Goal: Transaction & Acquisition: Book appointment/travel/reservation

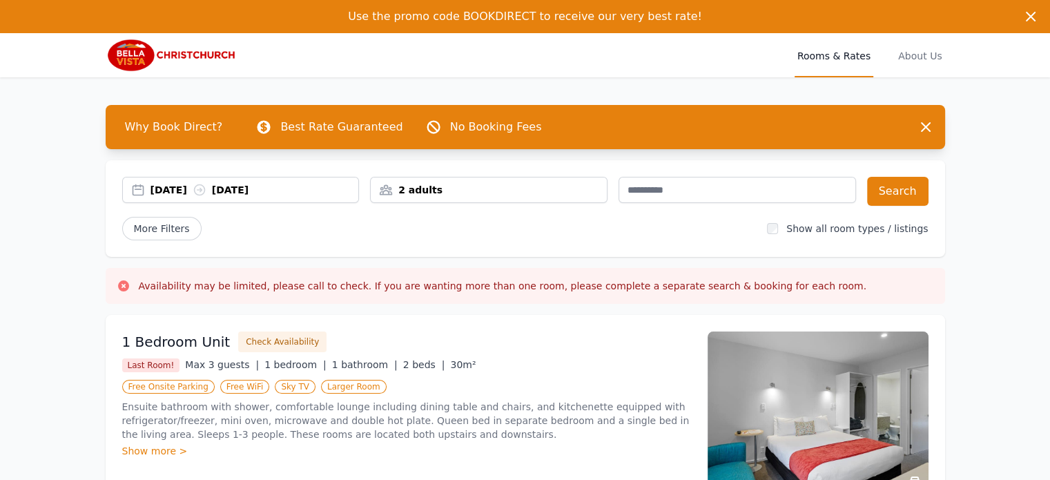
click at [182, 191] on div "[DATE] [DATE]" at bounding box center [255, 190] width 209 height 14
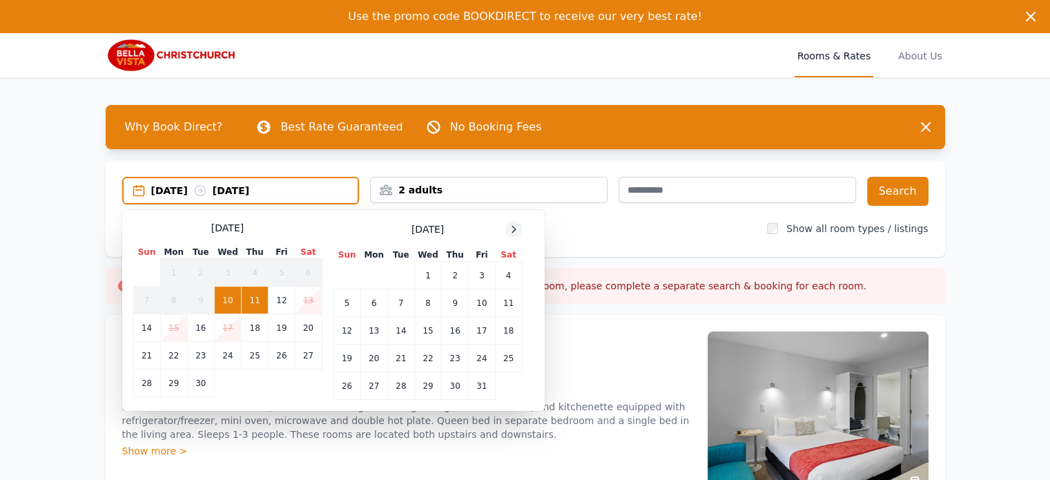
click at [514, 230] on icon at bounding box center [513, 229] width 3 height 6
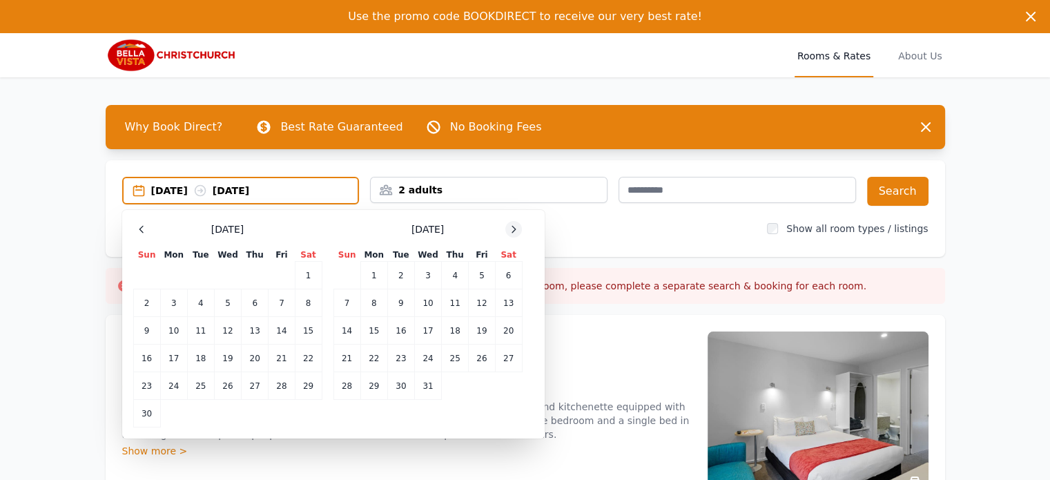
click at [514, 230] on icon at bounding box center [513, 229] width 3 height 6
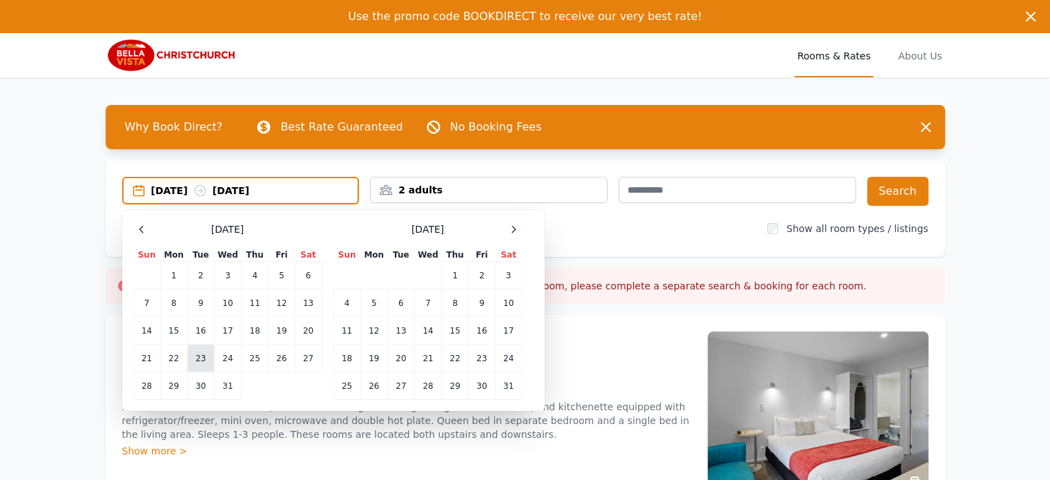
drag, startPoint x: 142, startPoint y: 383, endPoint x: 205, endPoint y: 368, distance: 65.3
click at [146, 384] on td "28" at bounding box center [146, 386] width 27 height 28
click at [456, 275] on td "1" at bounding box center [455, 276] width 27 height 28
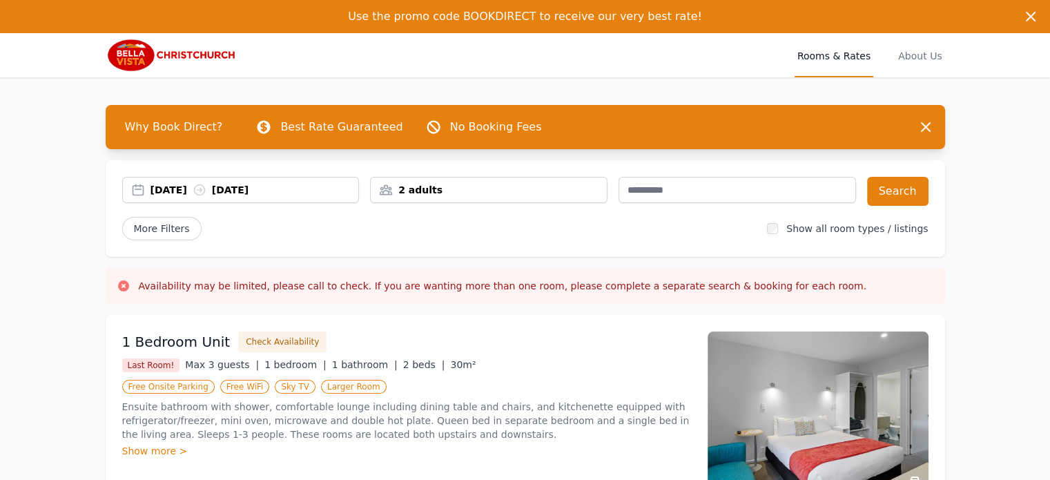
click at [480, 198] on div "2 adults" at bounding box center [489, 190] width 238 height 26
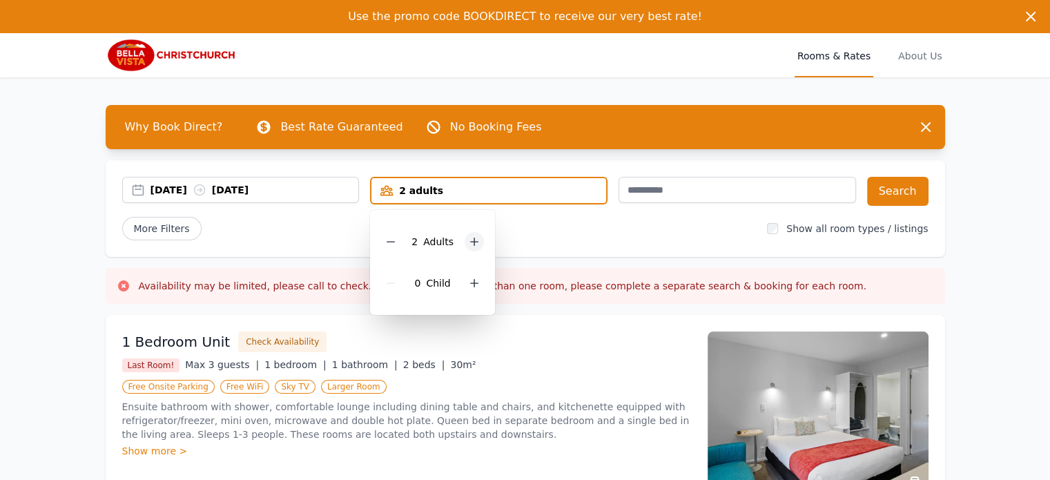
click at [475, 242] on icon at bounding box center [474, 241] width 11 height 11
click at [471, 287] on icon at bounding box center [474, 283] width 11 height 11
click at [898, 187] on button "Search" at bounding box center [897, 191] width 61 height 29
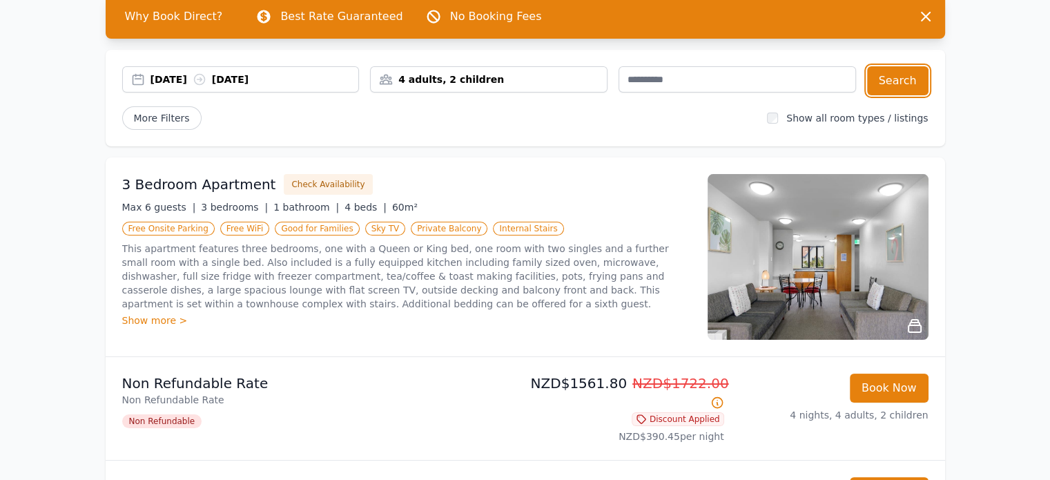
scroll to position [318, 0]
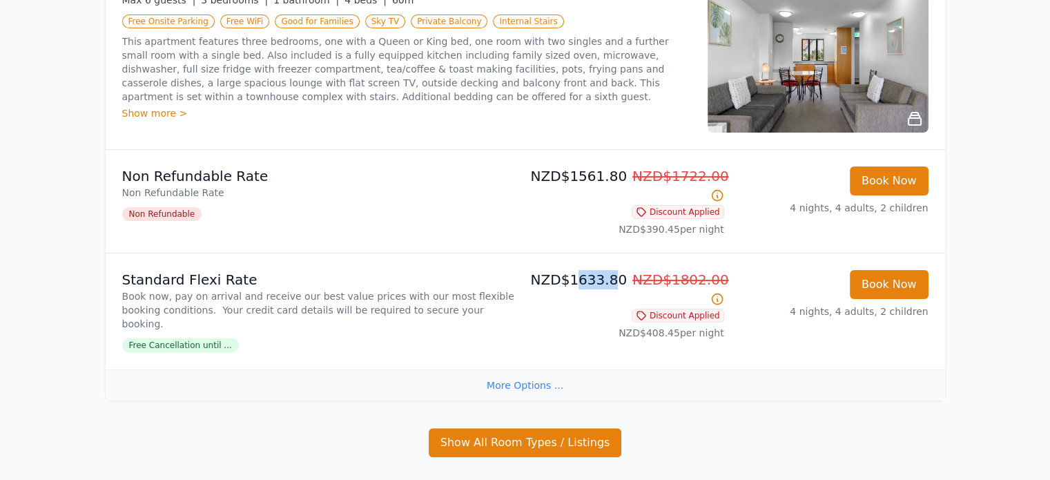
drag, startPoint x: 572, startPoint y: 267, endPoint x: 610, endPoint y: 267, distance: 38.0
click at [610, 270] on p "NZD$1633.80 NZD$1802.00" at bounding box center [627, 289] width 193 height 39
drag, startPoint x: 592, startPoint y: 267, endPoint x: 575, endPoint y: 264, distance: 17.4
click at [591, 270] on p "NZD$1633.80 NZD$1802.00" at bounding box center [627, 289] width 193 height 39
click at [572, 270] on p "NZD$1633.80 NZD$1802.00" at bounding box center [627, 289] width 193 height 39
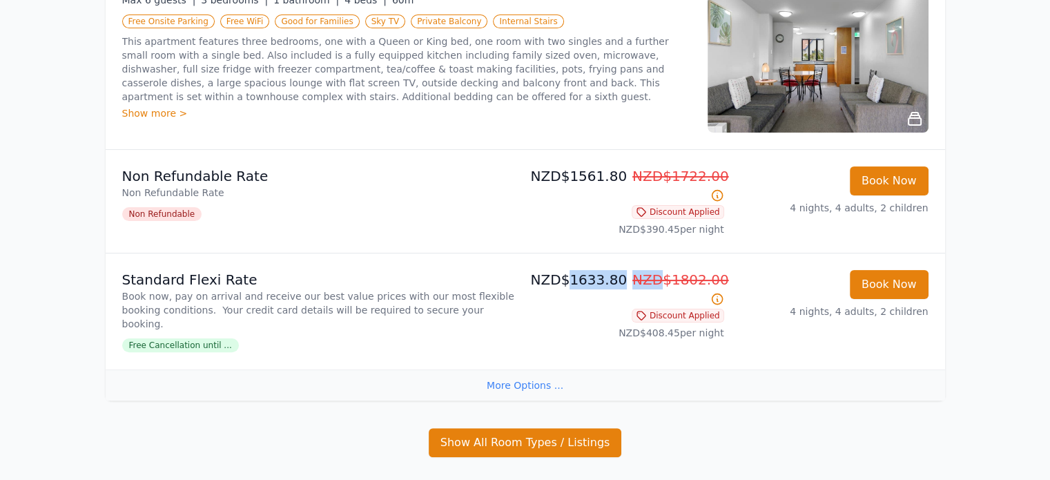
click at [572, 270] on p "NZD$1633.80 NZD$1802.00" at bounding box center [627, 289] width 193 height 39
click at [209, 289] on p "Book now, pay on arrival and receive our best value prices with our most flexib…" at bounding box center [321, 309] width 398 height 41
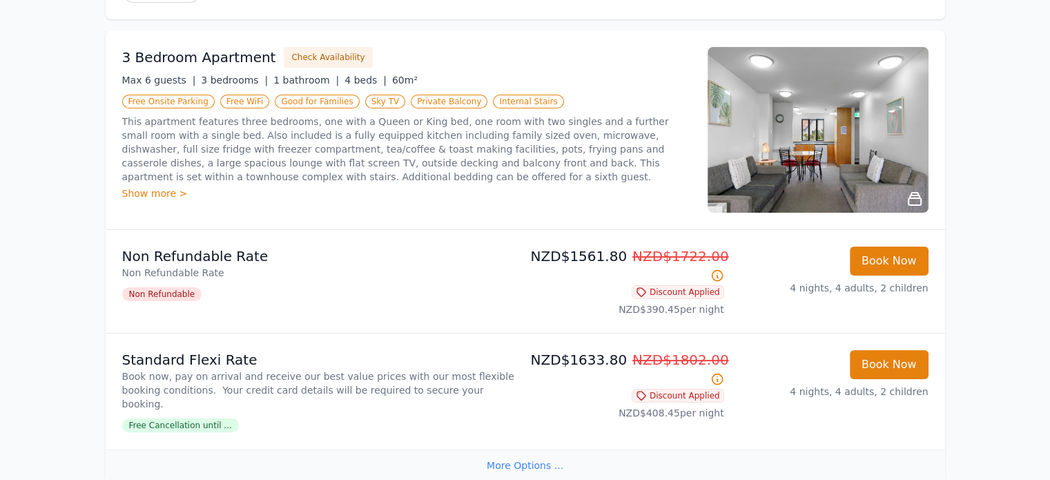
scroll to position [110, 0]
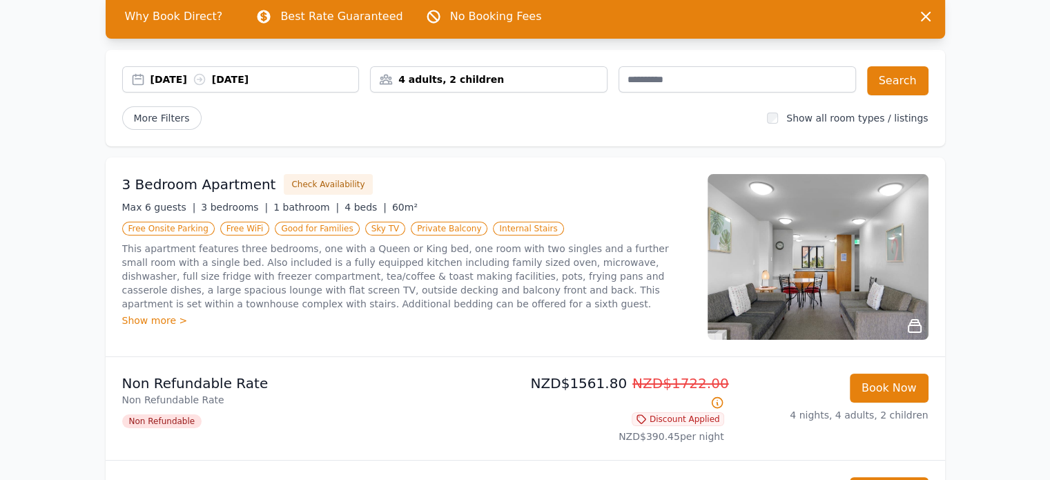
click at [787, 260] on img at bounding box center [818, 257] width 221 height 166
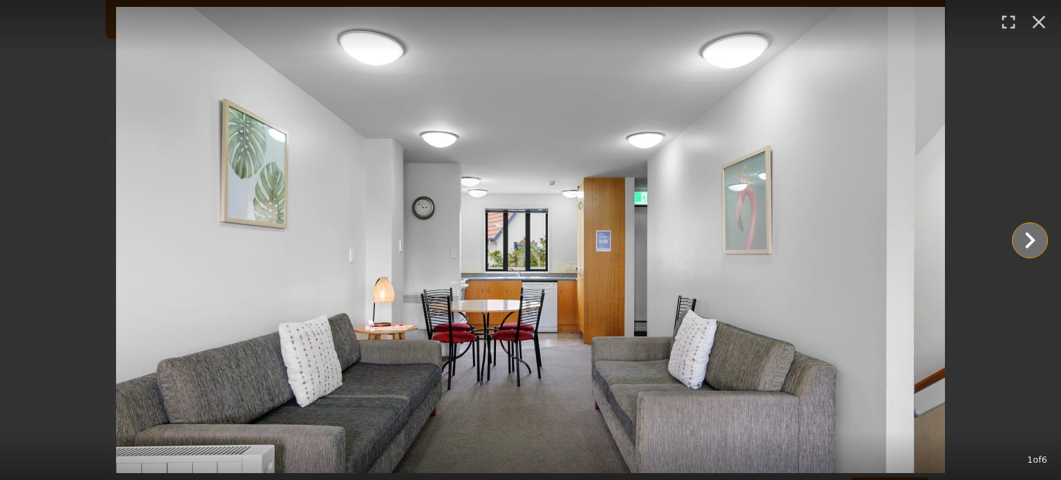
click at [1034, 245] on icon "Show slide 2 of 6" at bounding box center [1029, 240] width 33 height 33
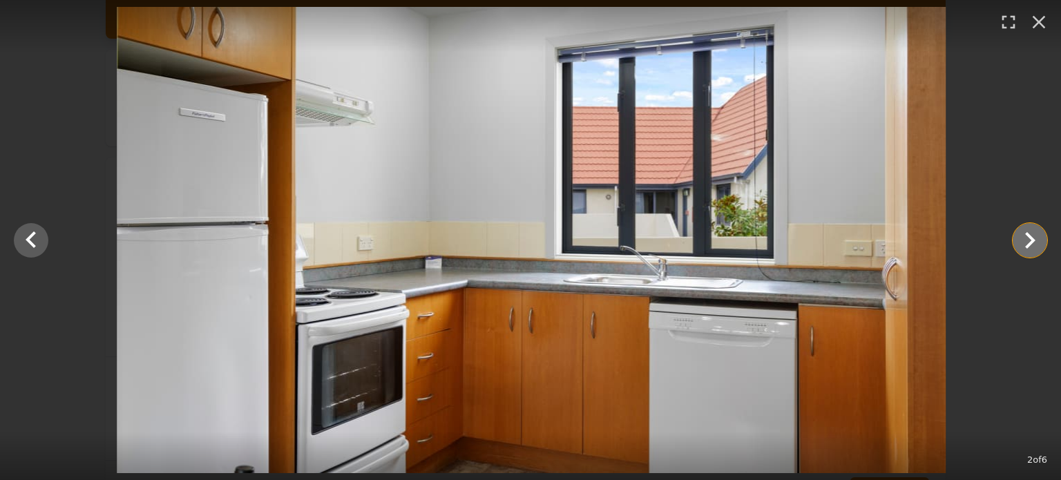
click at [1033, 245] on icon "Show slide 3 of 6" at bounding box center [1029, 240] width 33 height 33
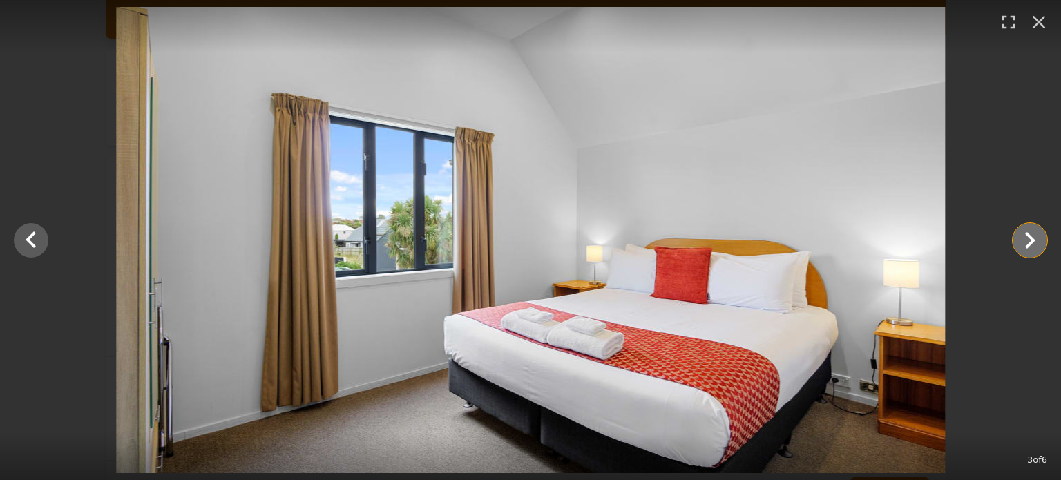
click at [1033, 245] on icon "Show slide 4 of 6" at bounding box center [1029, 240] width 33 height 33
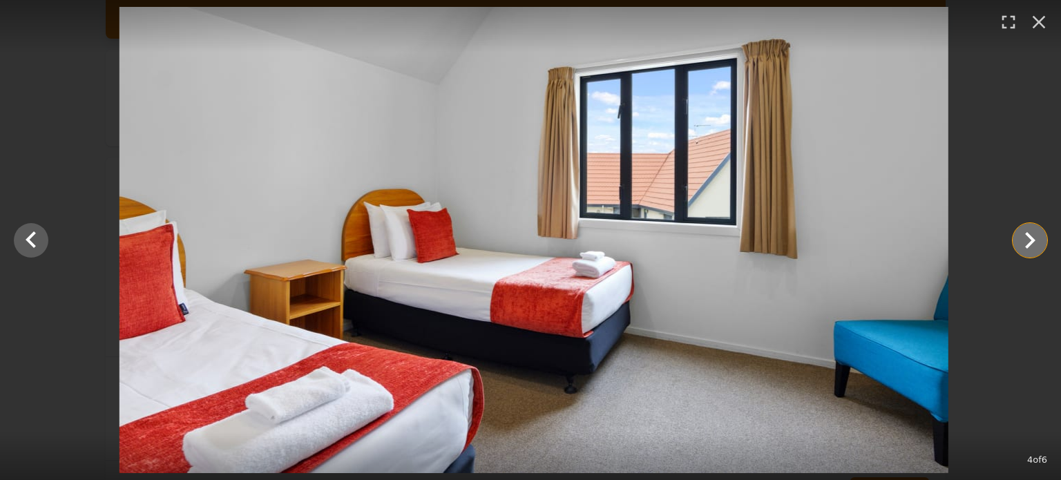
click at [1032, 245] on icon "Show slide 5 of 6" at bounding box center [1029, 240] width 33 height 33
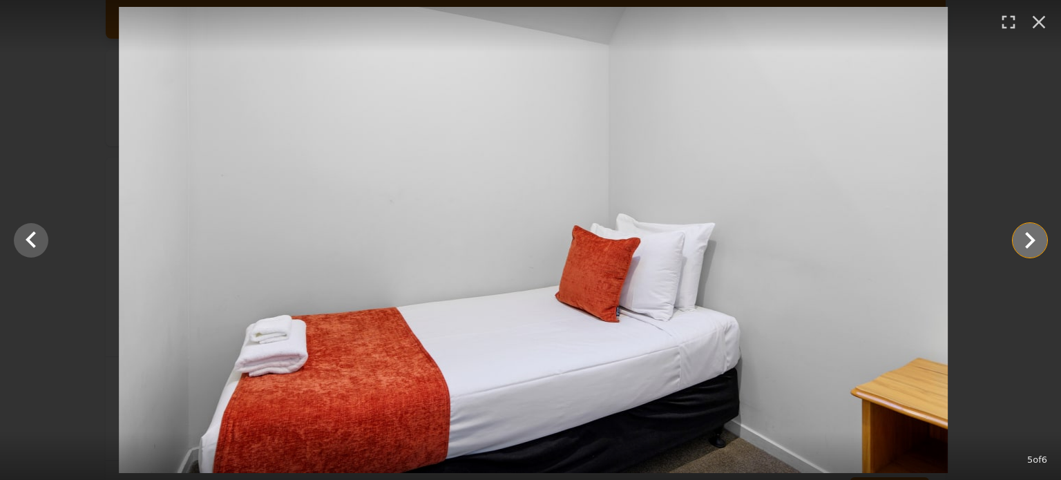
click at [1032, 245] on icon "Show slide 6 of 6" at bounding box center [1029, 240] width 33 height 33
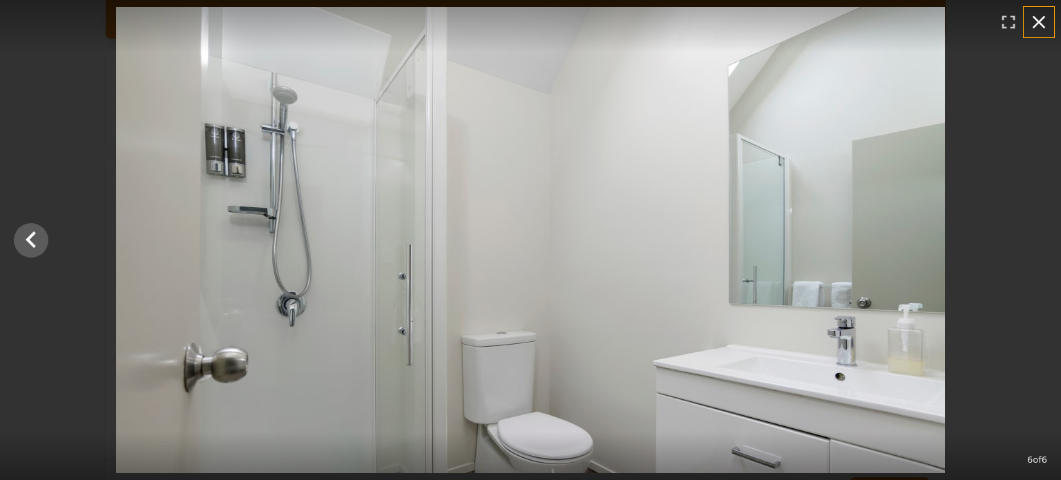
click at [1042, 13] on icon "button" at bounding box center [1038, 22] width 22 height 22
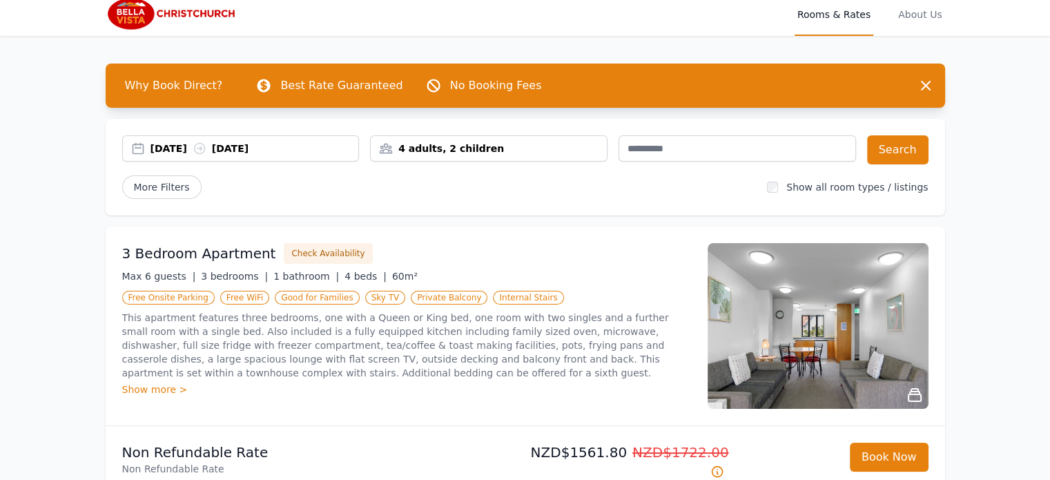
scroll to position [0, 0]
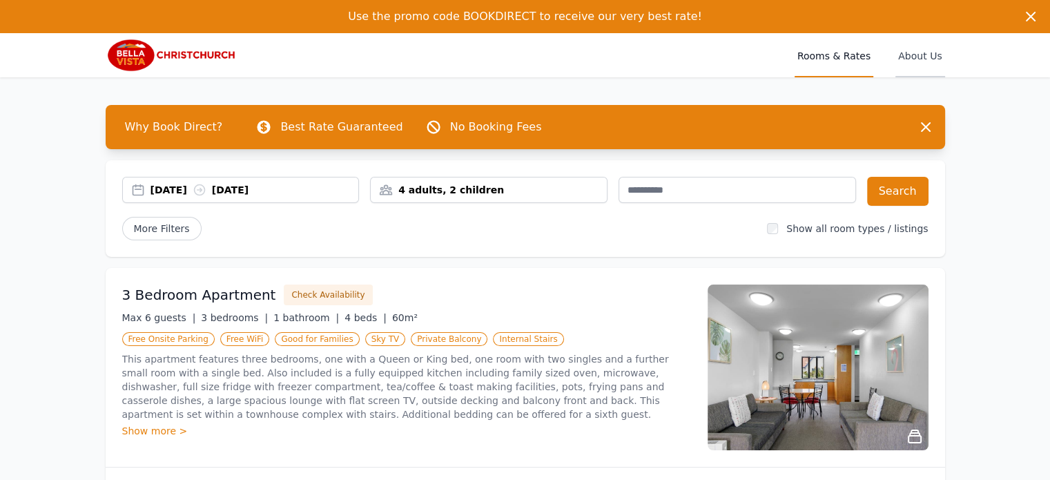
click at [925, 52] on span "About Us" at bounding box center [920, 55] width 49 height 44
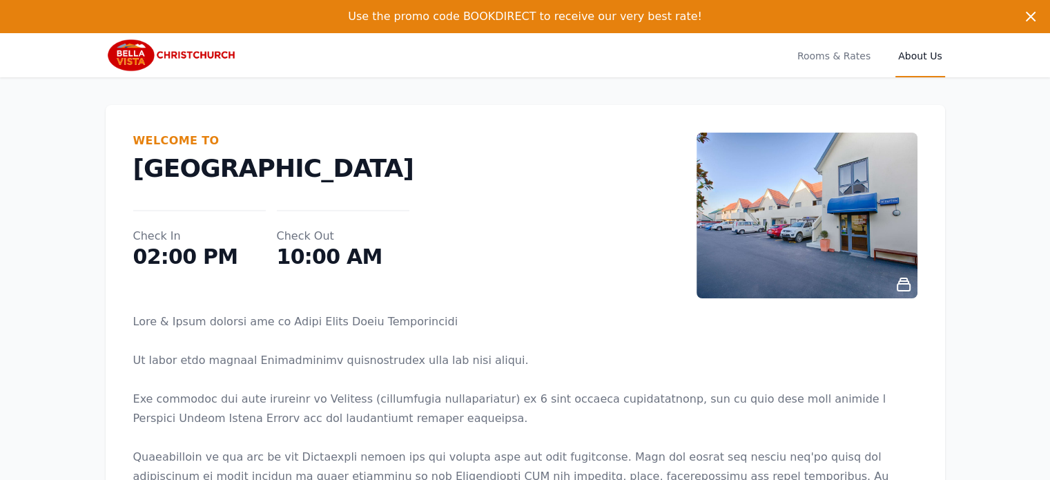
drag, startPoint x: 141, startPoint y: 171, endPoint x: 427, endPoint y: 231, distance: 292.9
click at [411, 174] on p "[GEOGRAPHIC_DATA]" at bounding box center [414, 169] width 563 height 28
